Goal: Navigation & Orientation: Go to known website

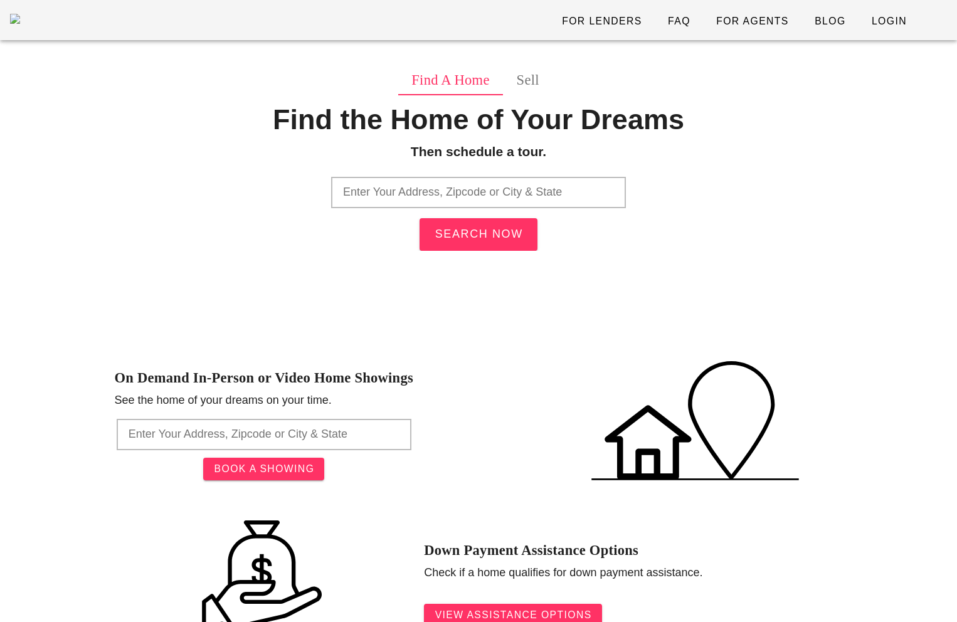
click at [450, 191] on input "text" at bounding box center [478, 192] width 295 height 31
click at [890, 23] on span "Login" at bounding box center [889, 21] width 36 height 11
click at [423, 201] on input "text" at bounding box center [478, 192] width 295 height 31
type input "st llouis"
click at [898, 17] on span "Login" at bounding box center [889, 21] width 36 height 11
